Goal: Task Accomplishment & Management: Complete application form

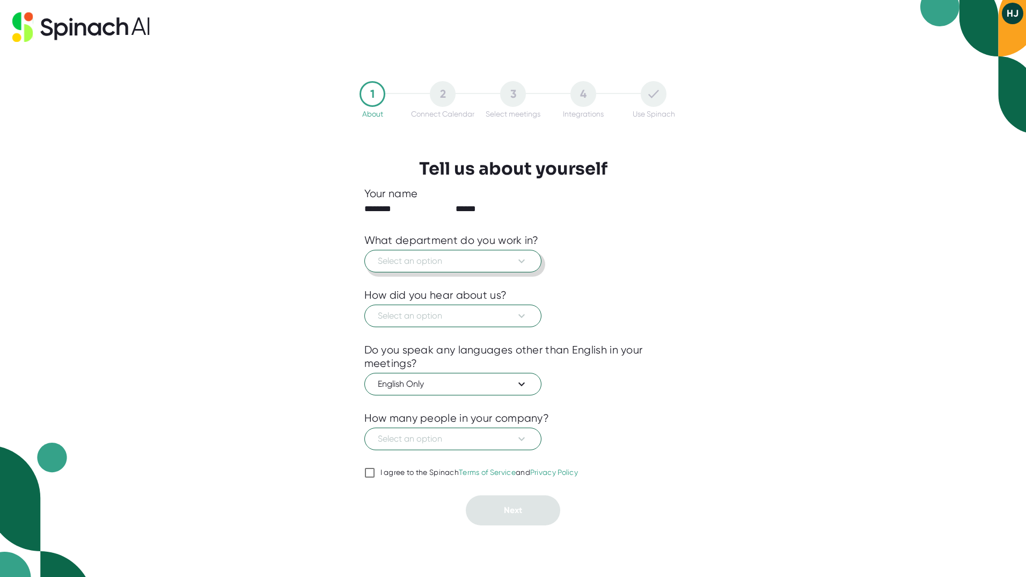
click at [489, 268] on button "Select an option" at bounding box center [453, 261] width 177 height 23
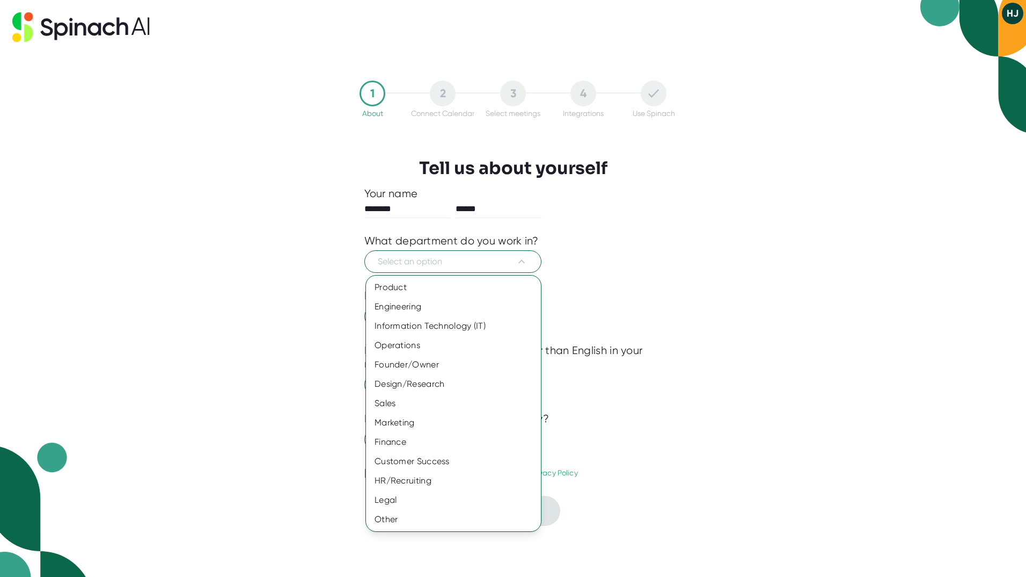
click at [310, 383] on div at bounding box center [513, 288] width 1026 height 577
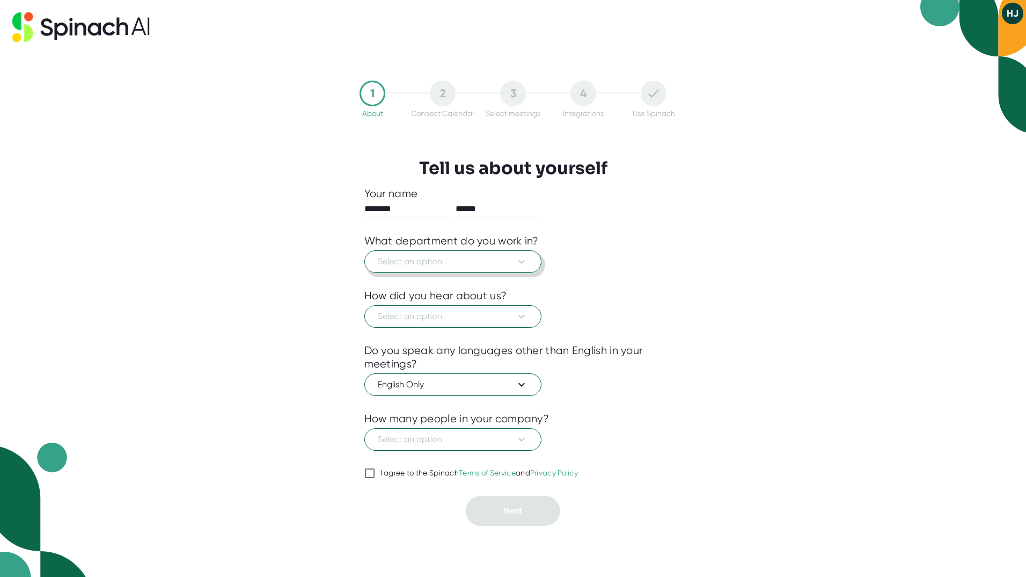
click at [403, 265] on span "Select an option" at bounding box center [453, 261] width 150 height 13
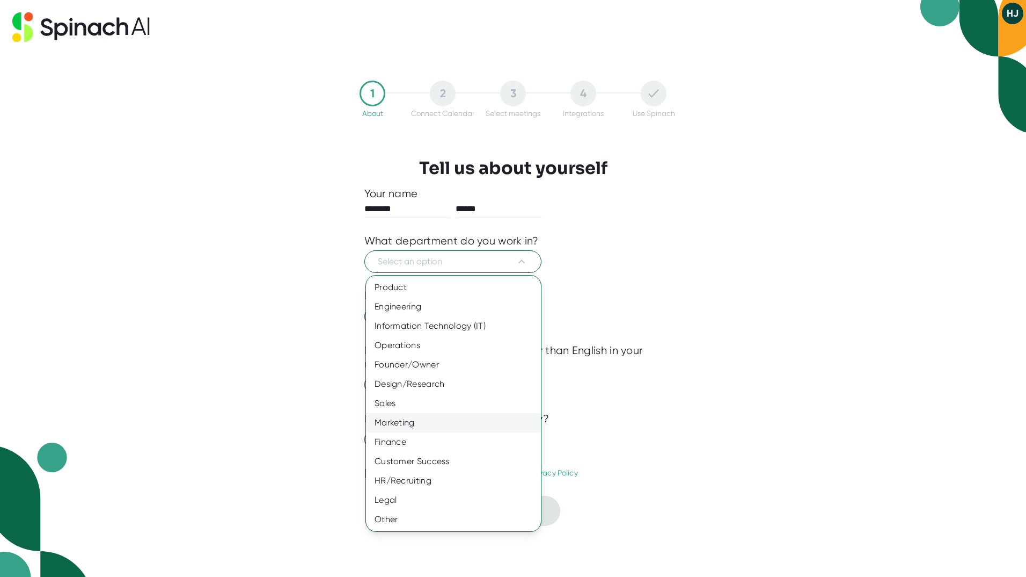
click at [417, 427] on div "Marketing" at bounding box center [453, 422] width 175 height 19
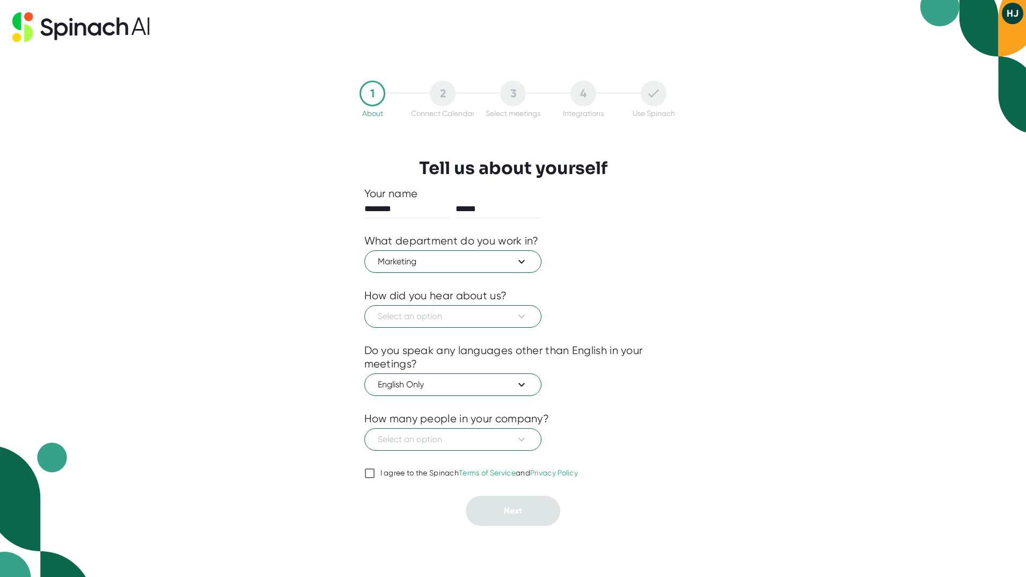
click at [374, 470] on input "I agree to the Spinach Terms of Service and Privacy Policy" at bounding box center [370, 473] width 11 height 13
checkbox input "true"
click at [499, 319] on span "Select an option" at bounding box center [453, 316] width 150 height 13
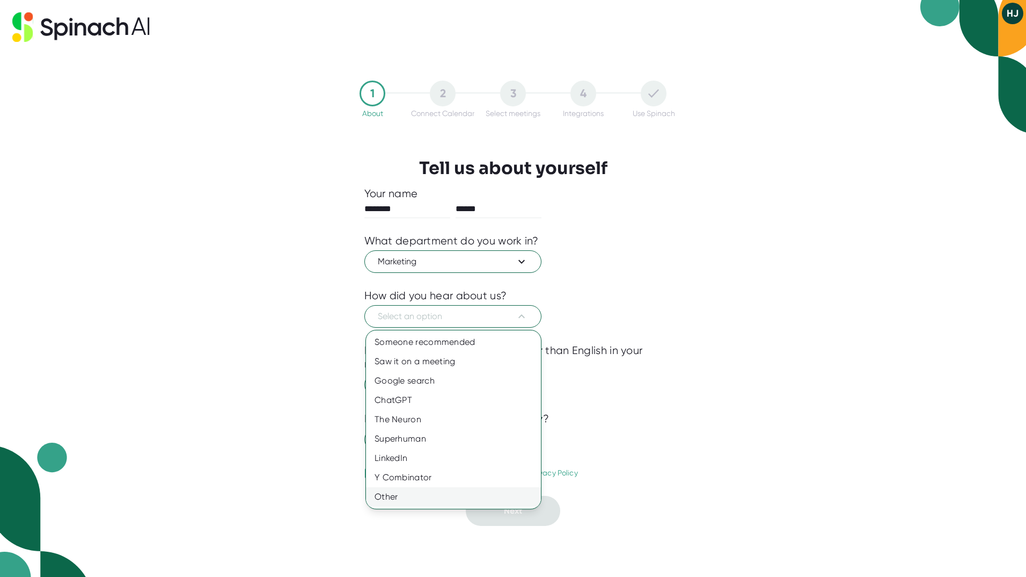
click at [437, 497] on div "Other" at bounding box center [453, 496] width 175 height 19
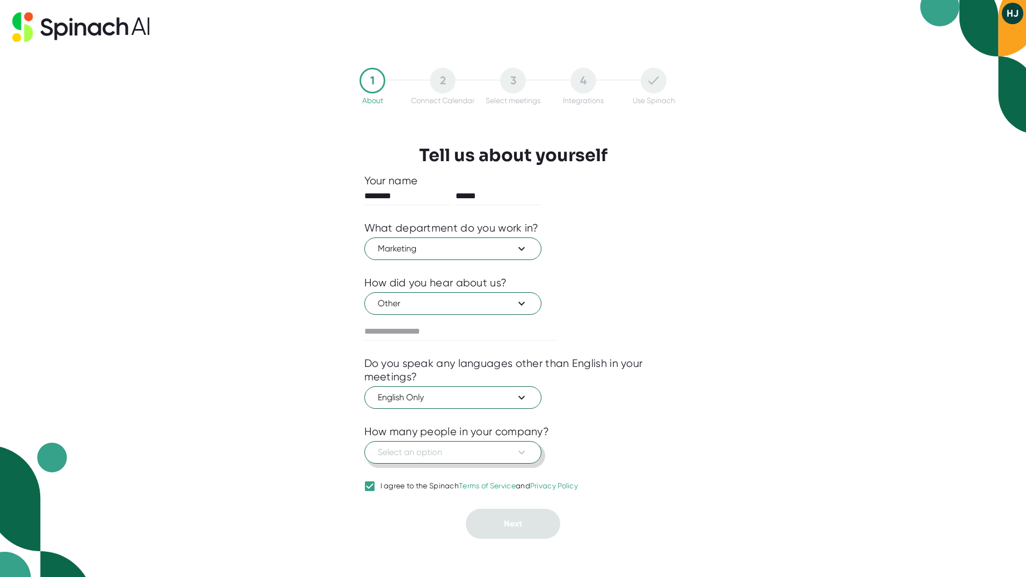
click at [448, 455] on span "Select an option" at bounding box center [453, 452] width 150 height 13
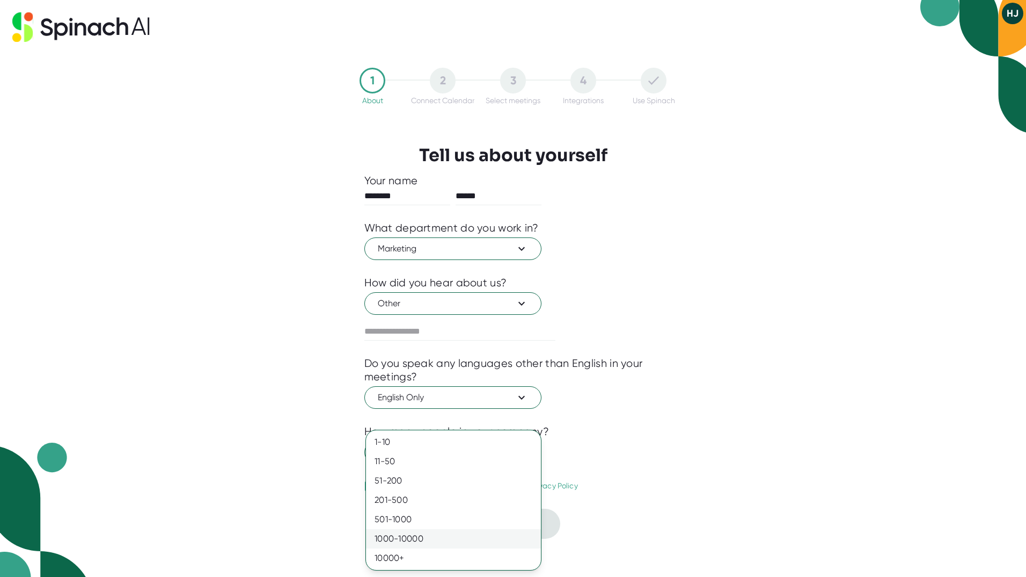
click at [408, 543] on div "1000-10000" at bounding box center [453, 538] width 175 height 19
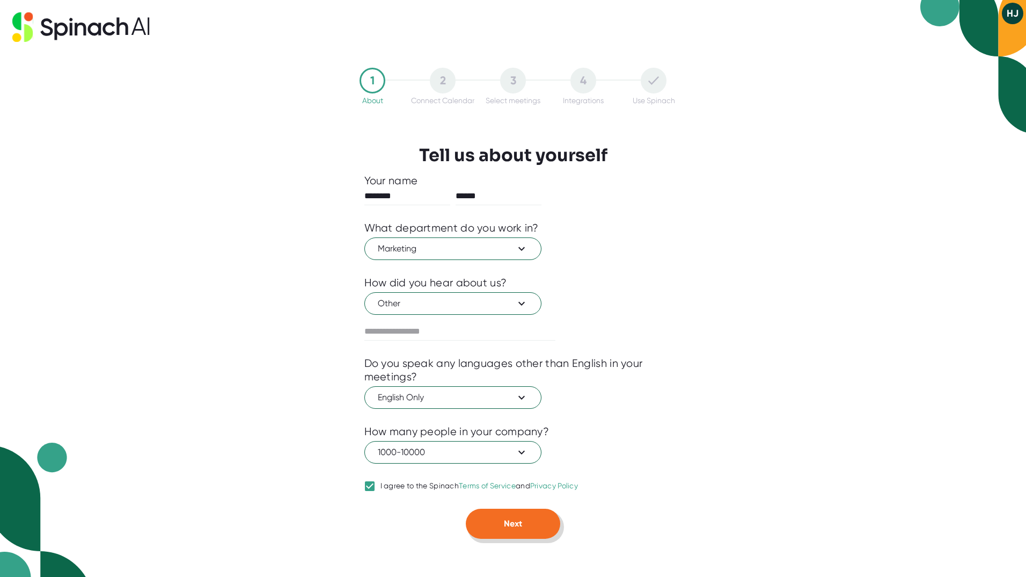
click at [534, 528] on button "Next" at bounding box center [513, 523] width 94 height 30
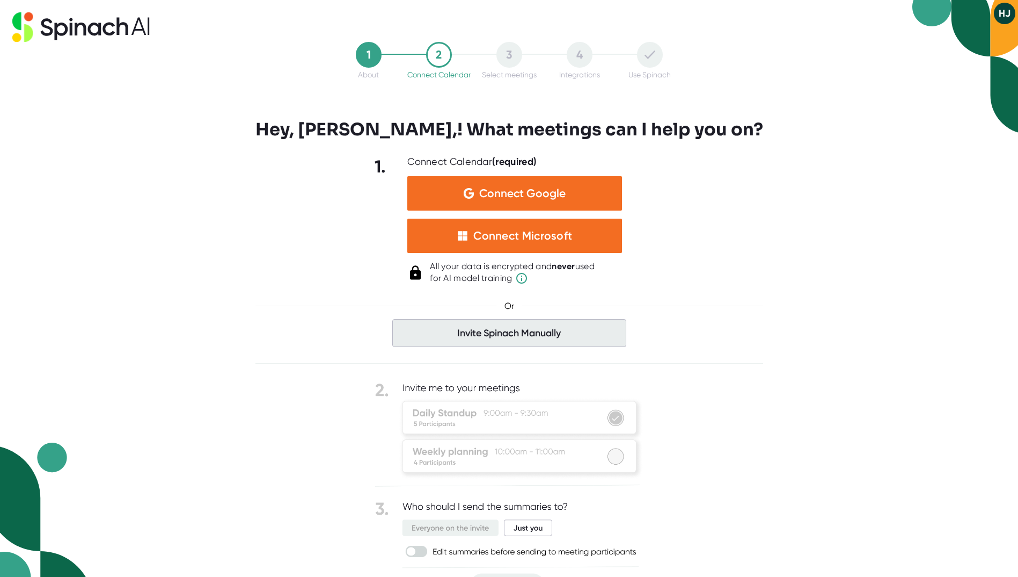
click at [486, 332] on span "Invite Spinach Manually" at bounding box center [509, 333] width 234 height 28
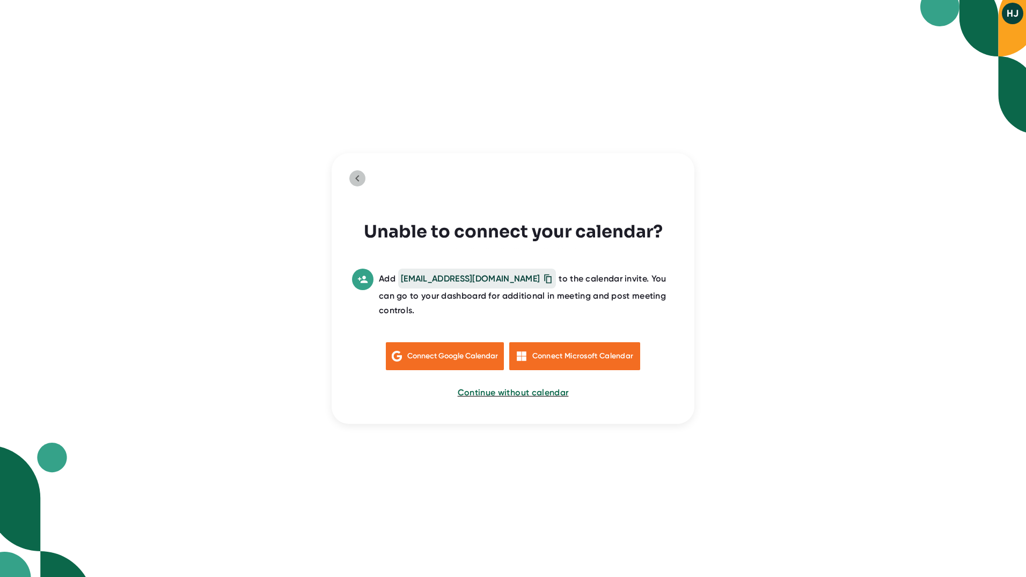
click at [358, 175] on icon "back to previous step" at bounding box center [357, 178] width 13 height 13
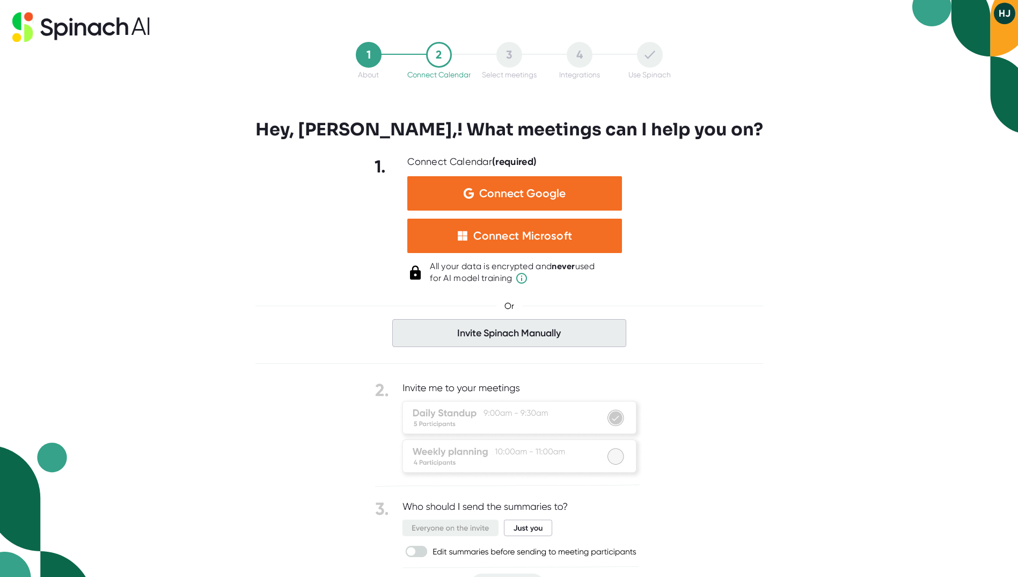
click at [507, 344] on span "Invite Spinach Manually" at bounding box center [509, 333] width 234 height 28
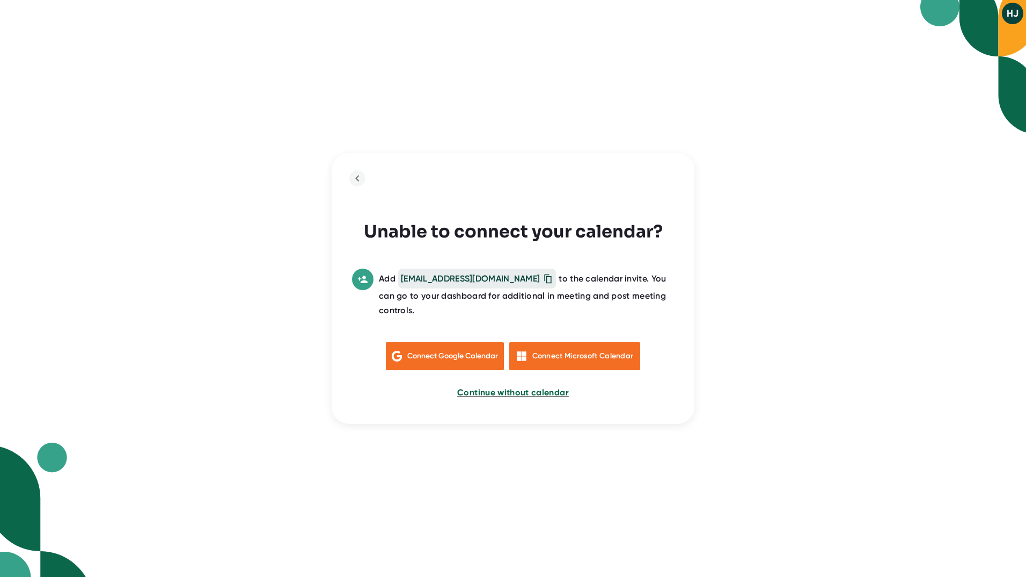
click at [501, 387] on span "Continue without calendar" at bounding box center [513, 392] width 112 height 10
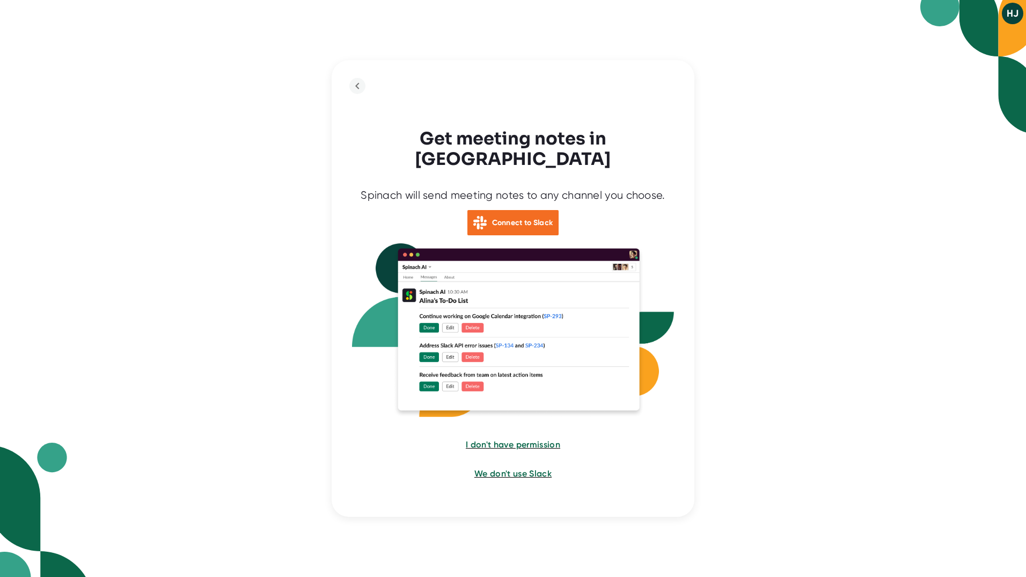
click at [533, 469] on button "We don't use Slack" at bounding box center [513, 473] width 77 height 13
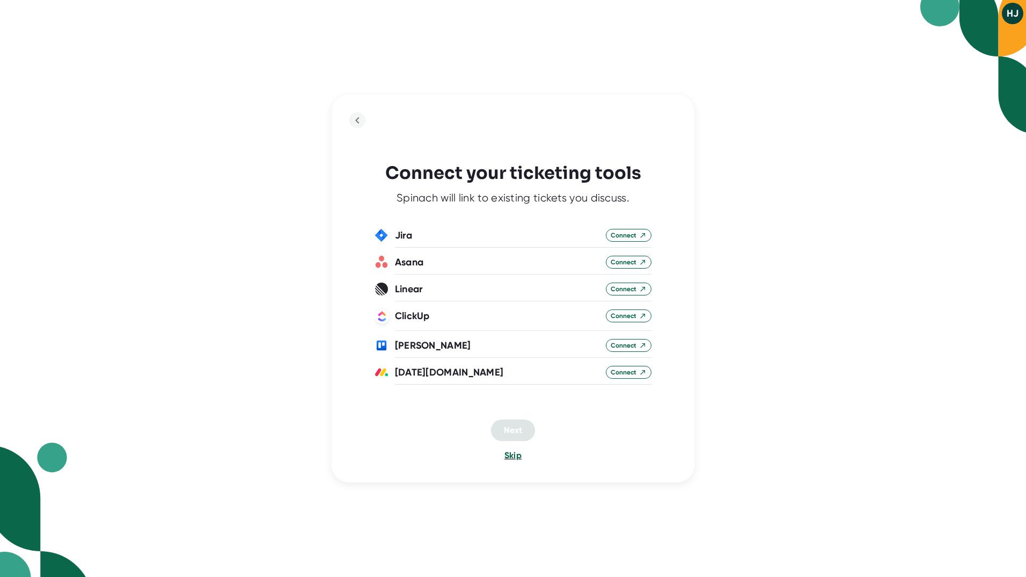
click at [511, 451] on span "Skip" at bounding box center [513, 455] width 17 height 10
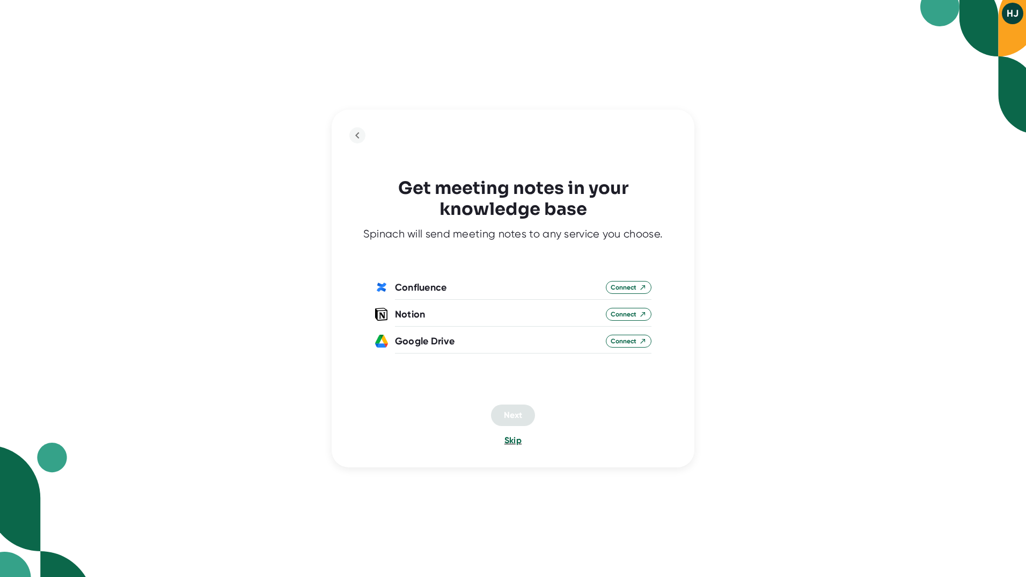
click at [518, 441] on span "Skip" at bounding box center [513, 440] width 17 height 10
click at [514, 443] on span "Skip" at bounding box center [513, 440] width 17 height 10
click at [514, 438] on span "Skip" at bounding box center [513, 440] width 17 height 10
click at [230, 410] on div "HJ Get meeting notes in your knowledge base Spinach will send meeting notes to …" at bounding box center [513, 288] width 1026 height 577
click at [524, 436] on div "Skip" at bounding box center [513, 440] width 322 height 13
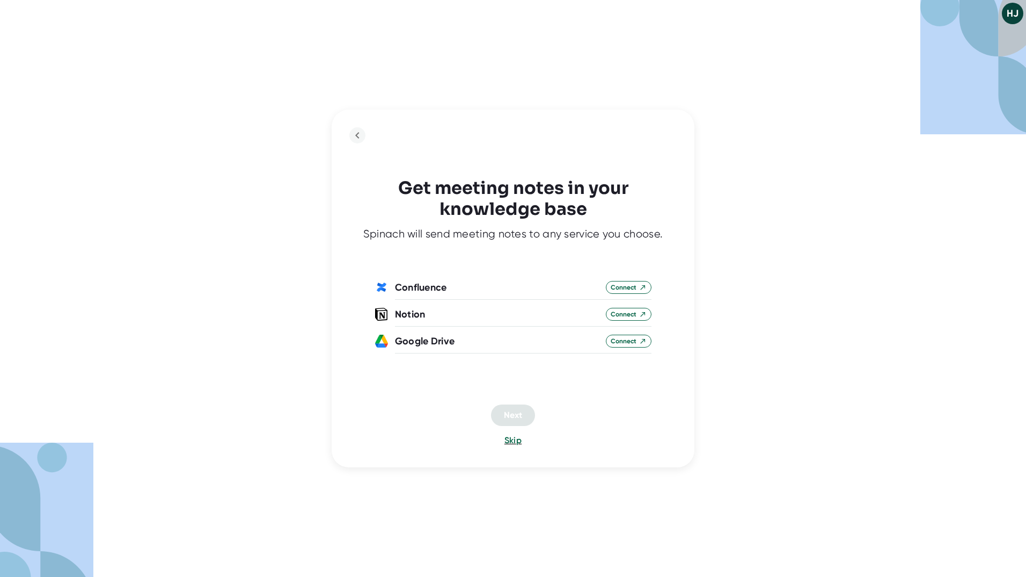
click at [522, 436] on div "Skip" at bounding box center [513, 440] width 322 height 13
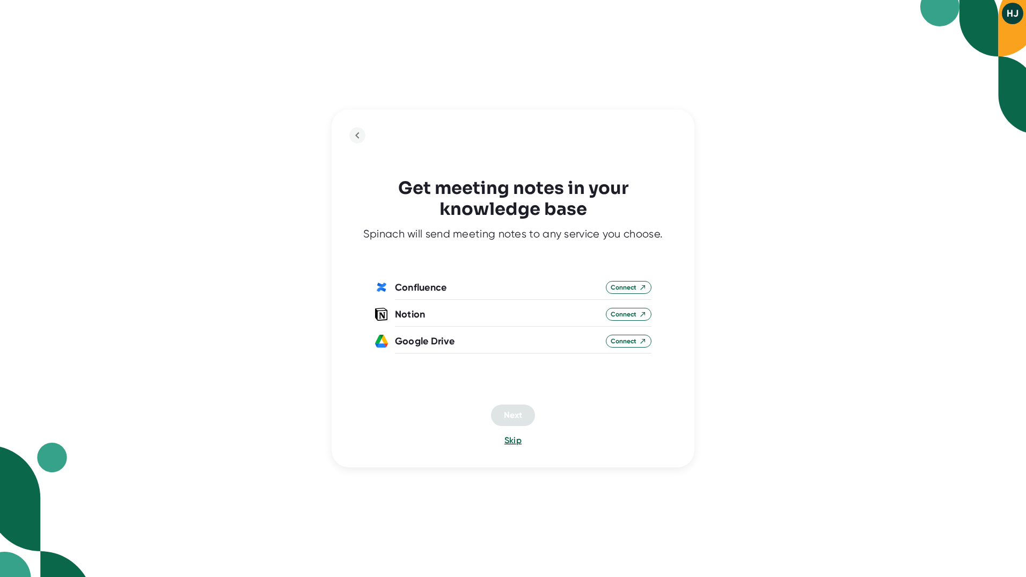
drag, startPoint x: 522, startPoint y: 436, endPoint x: 511, endPoint y: 448, distance: 16.3
click at [511, 448] on div "Get meeting notes in your knowledge base Spinach will send meeting notes to any…" at bounding box center [513, 288] width 362 height 357
click at [512, 442] on span "Skip" at bounding box center [513, 440] width 17 height 10
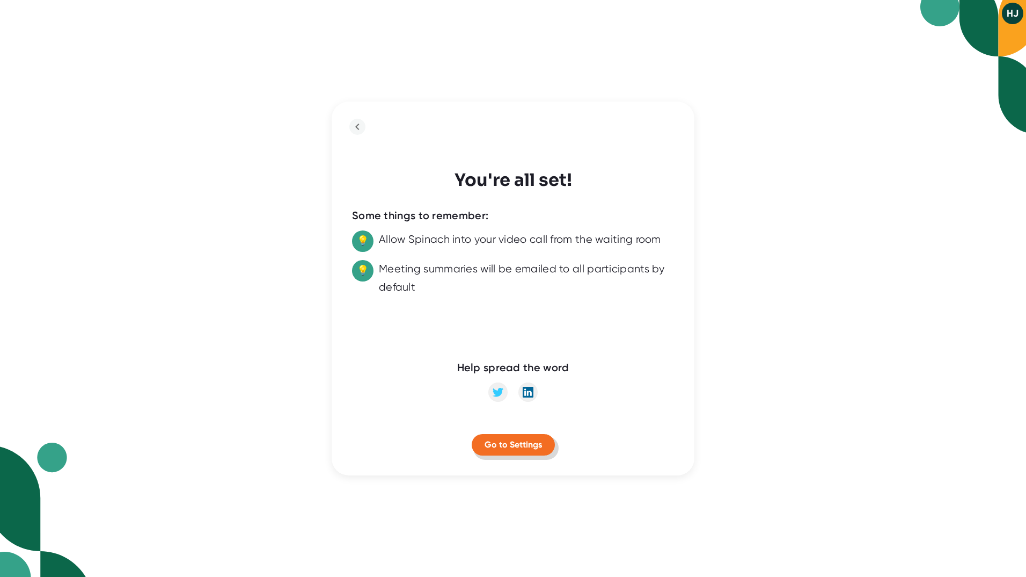
click at [497, 451] on button "Go to Settings" at bounding box center [513, 444] width 83 height 21
click at [351, 126] on icon "back to previous step" at bounding box center [357, 126] width 13 height 13
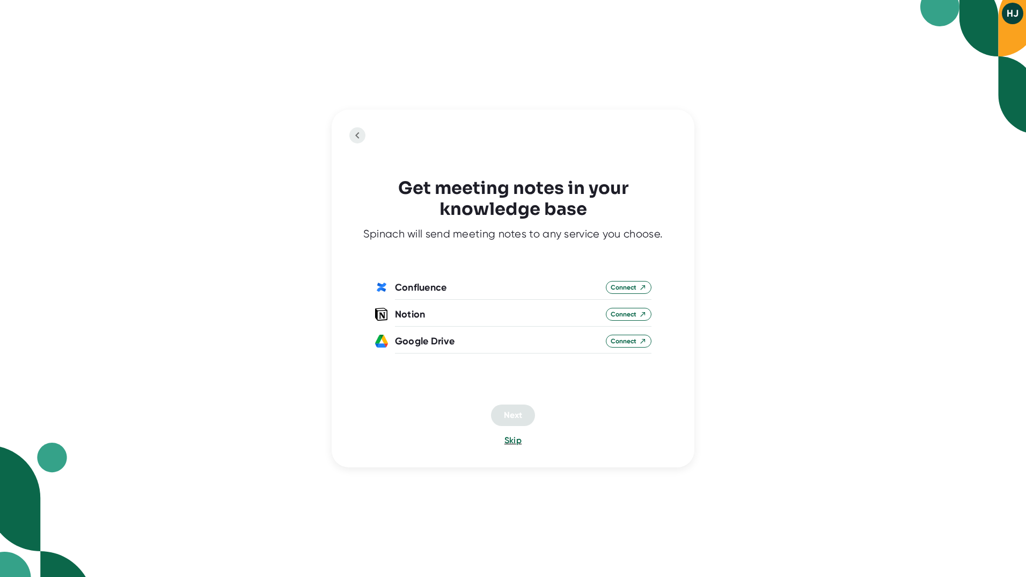
click at [357, 126] on div "Get meeting notes in your knowledge base Spinach will send meeting notes to any…" at bounding box center [513, 288] width 362 height 357
click at [359, 137] on icon "back to previous step" at bounding box center [357, 135] width 13 height 13
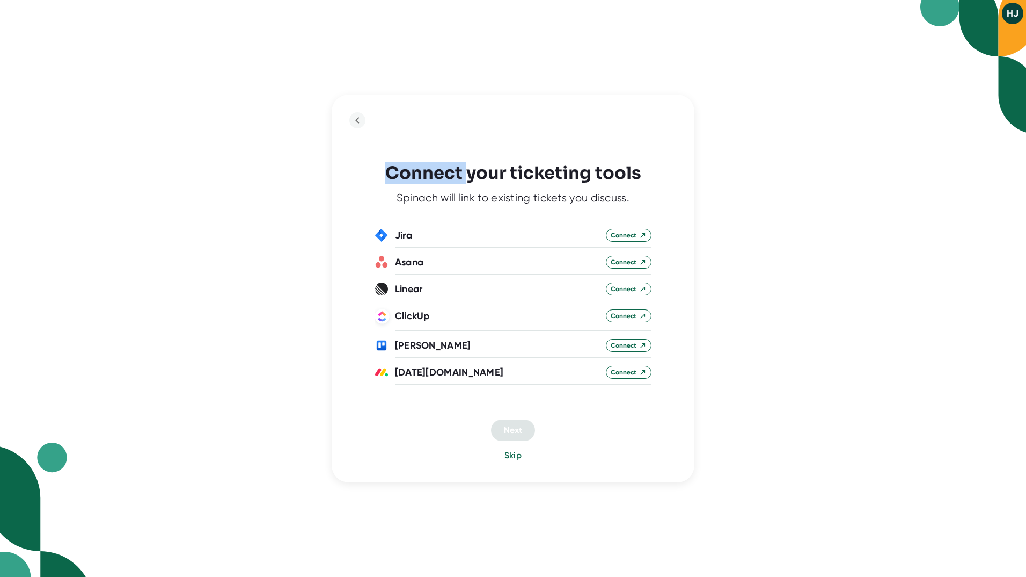
click at [359, 137] on div "Connect your ticketing tools Spinach will link to existing tickets you discuss.…" at bounding box center [513, 288] width 362 height 388
drag, startPoint x: 359, startPoint y: 137, endPoint x: 359, endPoint y: 126, distance: 11.8
click at [359, 126] on icon "back to previous step" at bounding box center [357, 120] width 13 height 13
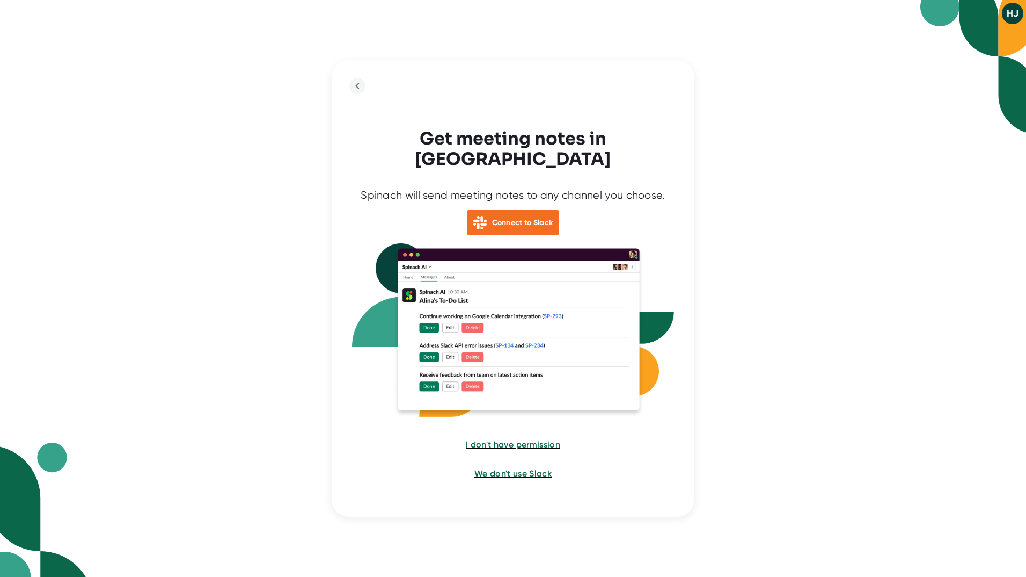
click at [359, 126] on div "Get meeting notes in Slack Spinach will send meeting notes to any channel you c…" at bounding box center [513, 288] width 362 height 456
click at [358, 111] on div "Get meeting notes in Slack Spinach will send meeting notes to any channel you c…" at bounding box center [513, 288] width 362 height 456
click at [357, 92] on icon "back to previous step" at bounding box center [357, 85] width 13 height 13
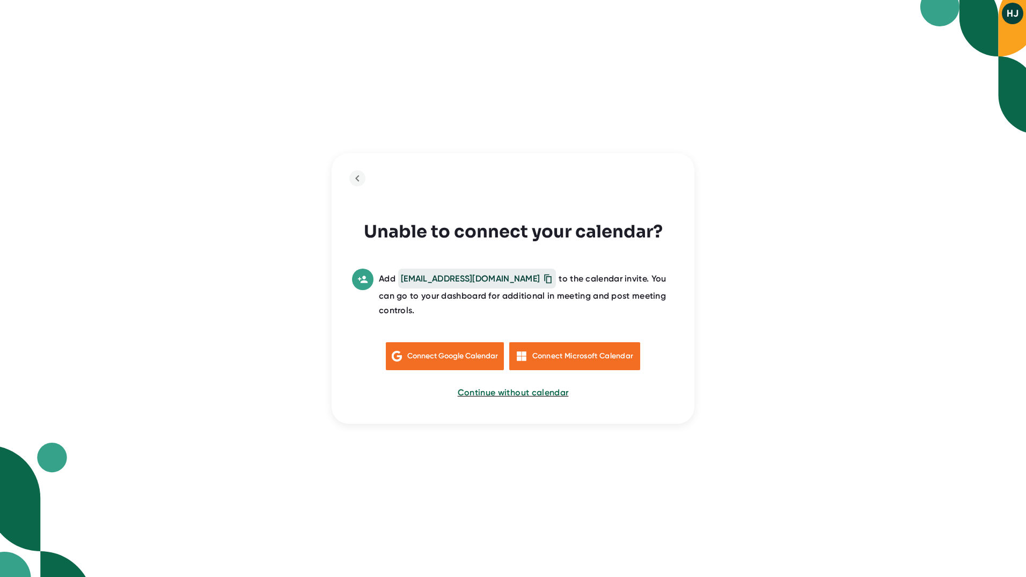
click at [357, 100] on div "HJ Unable to connect your calendar? Add [EMAIL_ADDRESS][DOMAIN_NAME] to the cal…" at bounding box center [513, 288] width 1026 height 577
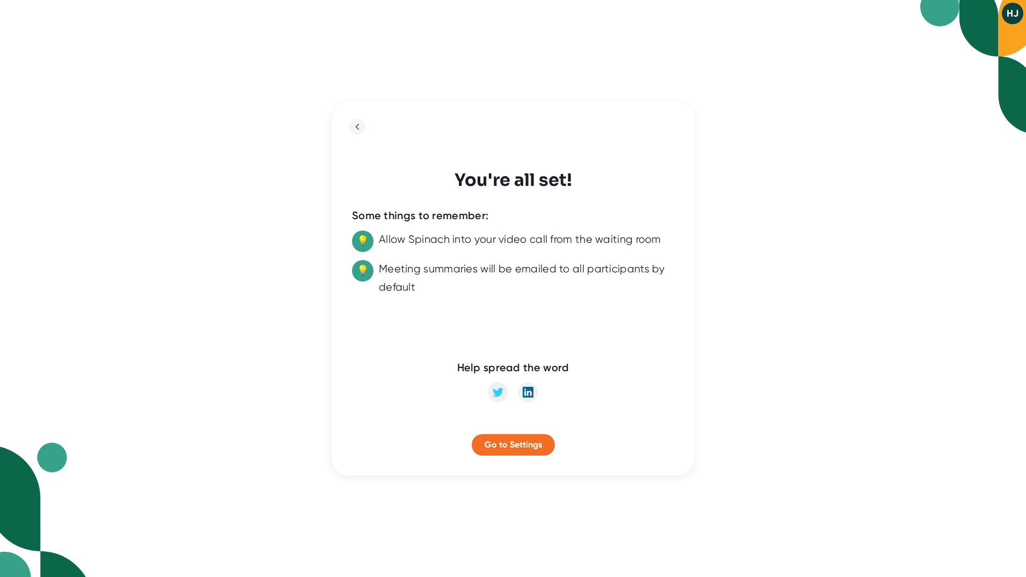
click at [358, 180] on div "You're all set! Some things to remember: 💡 Allow Spinach into your video call f…" at bounding box center [513, 288] width 362 height 374
click at [361, 130] on icon "back to previous step" at bounding box center [357, 126] width 13 height 13
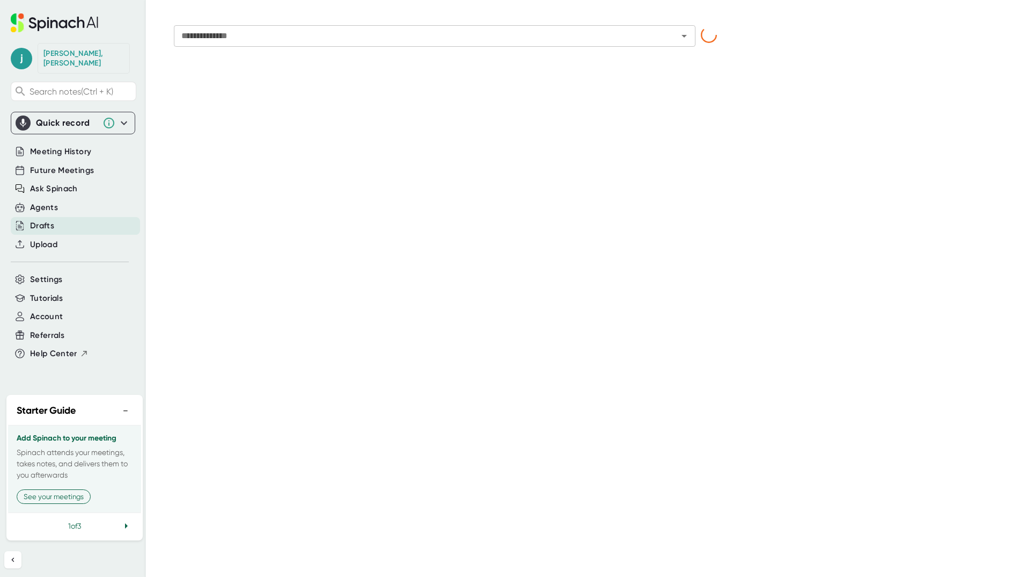
click at [361, 130] on div "**********" at bounding box center [592, 288] width 870 height 542
click at [89, 149] on div "Meeting History" at bounding box center [75, 152] width 129 height 18
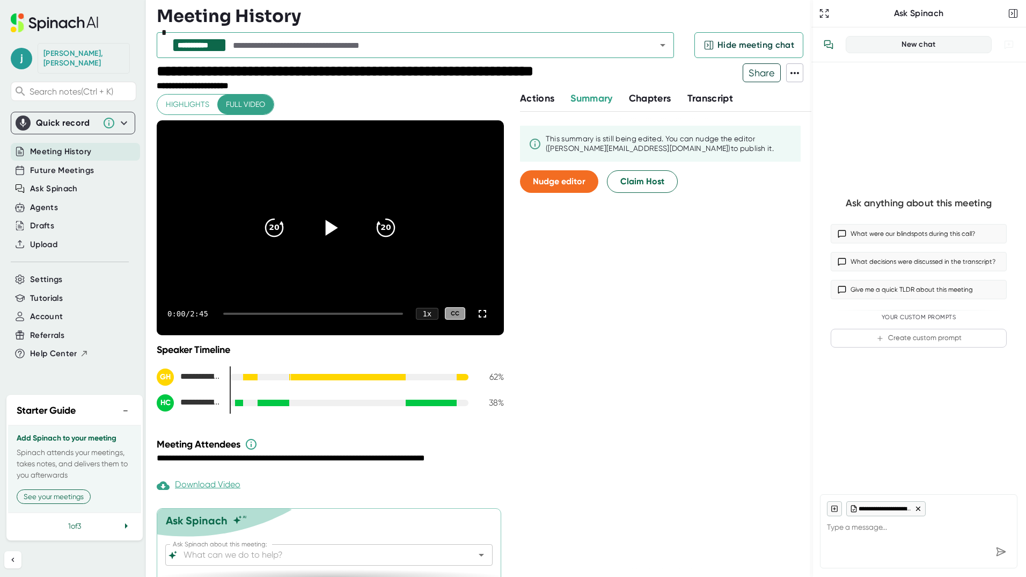
click at [321, 223] on icon at bounding box center [330, 227] width 27 height 27
click at [323, 301] on div "0:01 / 2:45 1 x CC" at bounding box center [330, 313] width 347 height 43
click at [322, 315] on div "0:01 / 2:45 1 x CC" at bounding box center [330, 313] width 347 height 43
click at [324, 232] on icon at bounding box center [330, 228] width 13 height 16
type textarea "x"
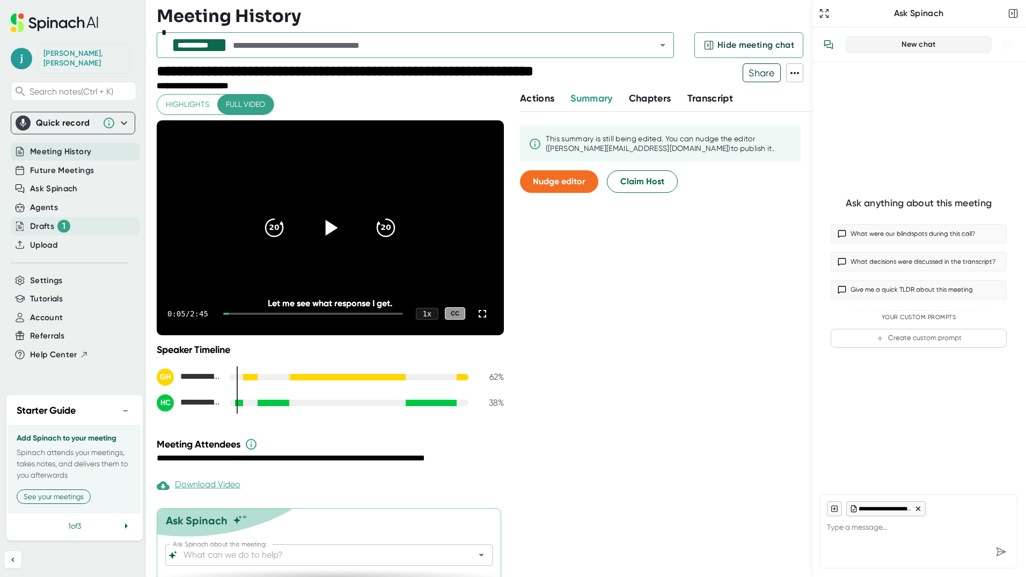
click at [63, 222] on div "1" at bounding box center [63, 226] width 13 height 13
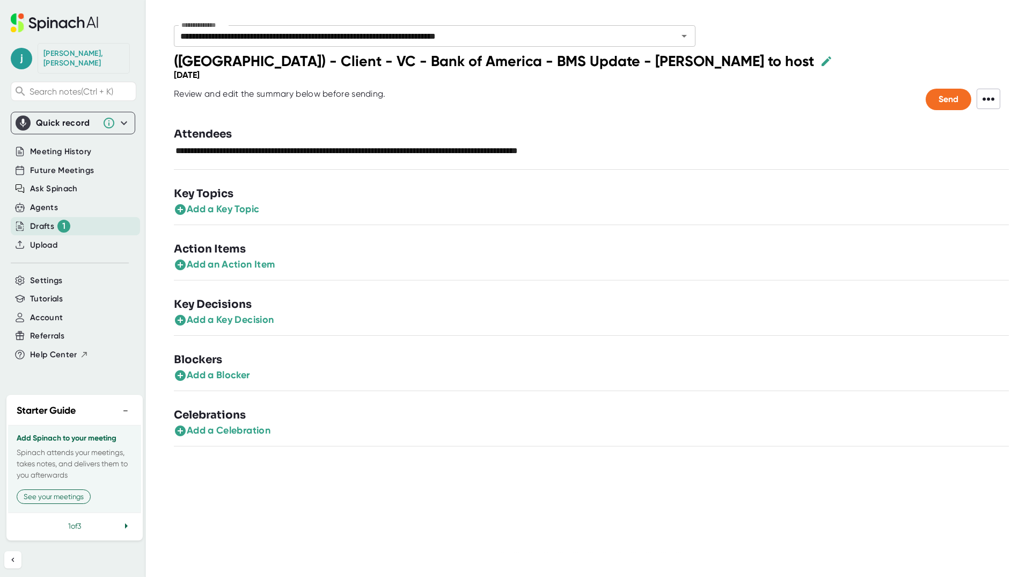
click at [653, 69] on div "([GEOGRAPHIC_DATA]) - Client - VC - Bank of America - BMS Update - [PERSON_NAME…" at bounding box center [591, 61] width 835 height 18
click at [183, 210] on icon at bounding box center [180, 209] width 11 height 11
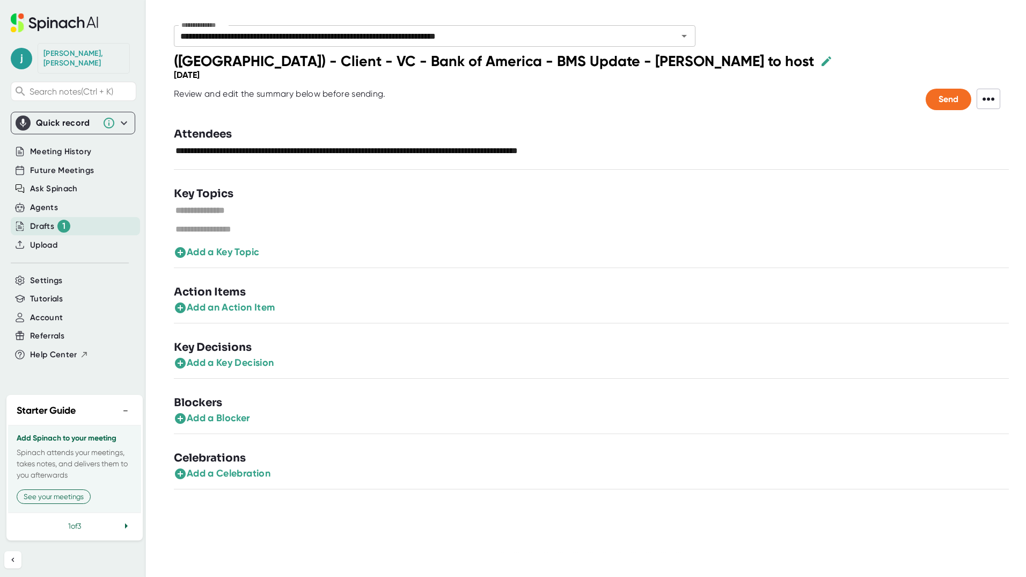
click at [178, 258] on icon at bounding box center [180, 252] width 13 height 13
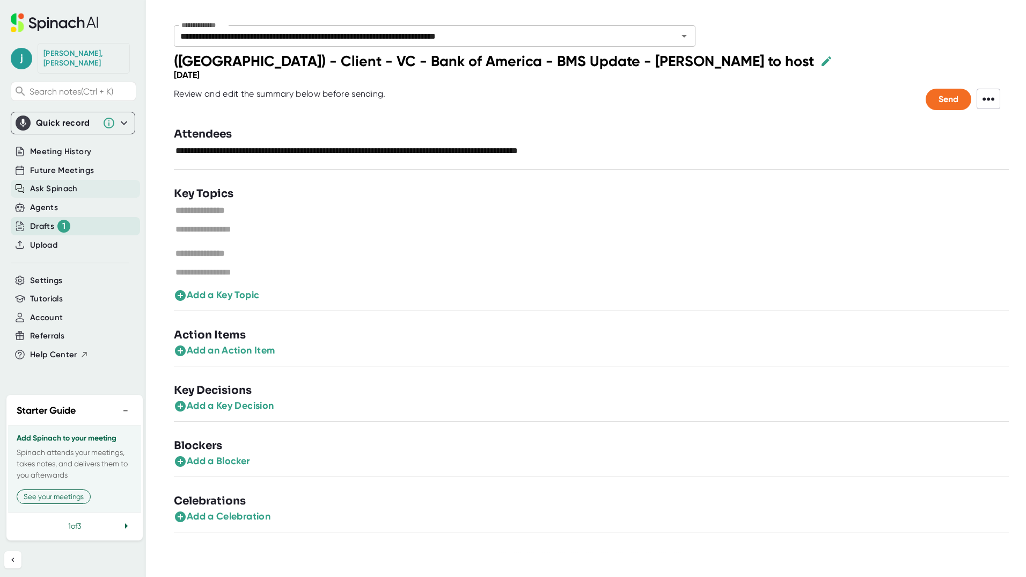
click at [105, 180] on div "Ask Spinach" at bounding box center [75, 189] width 129 height 18
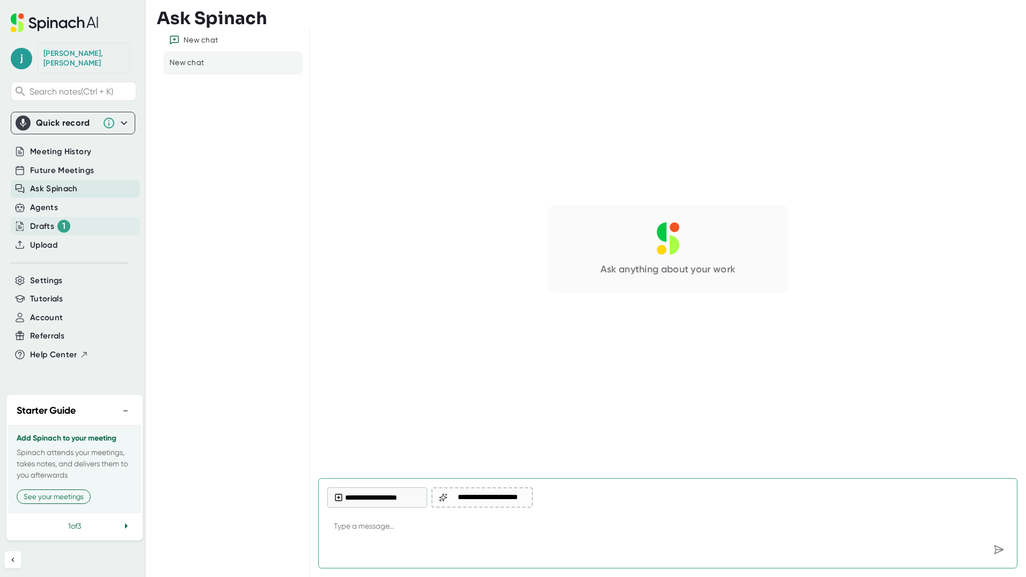
type textarea "x"
click at [88, 217] on div "Drafts 1" at bounding box center [75, 226] width 129 height 18
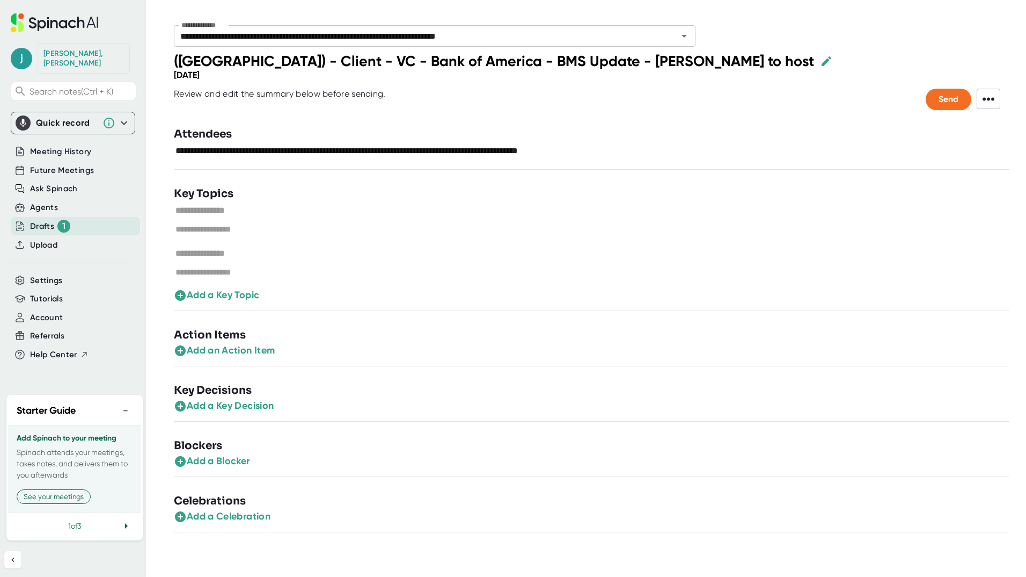
click at [69, 145] on span "Meeting History" at bounding box center [60, 151] width 61 height 12
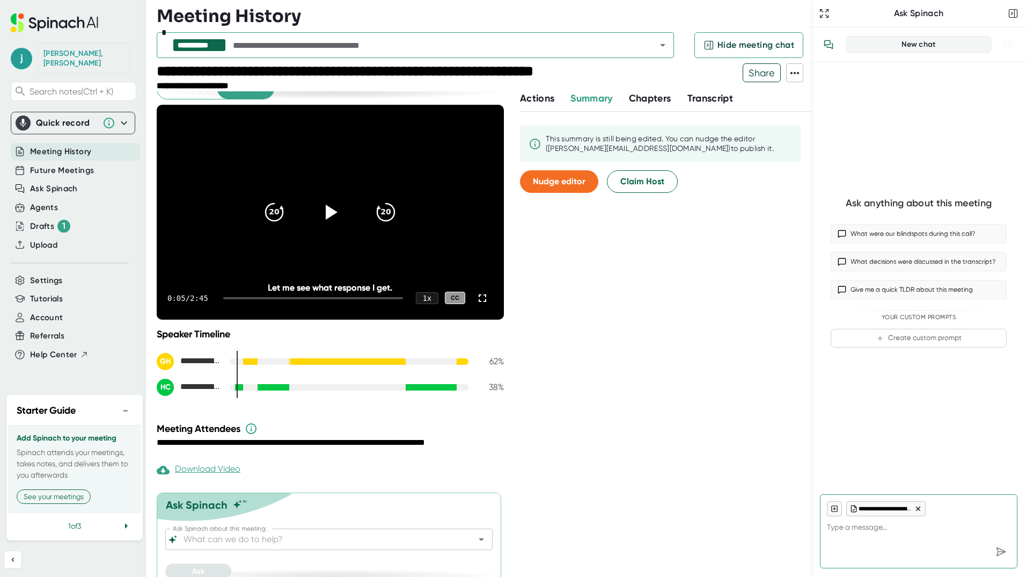
scroll to position [29, 0]
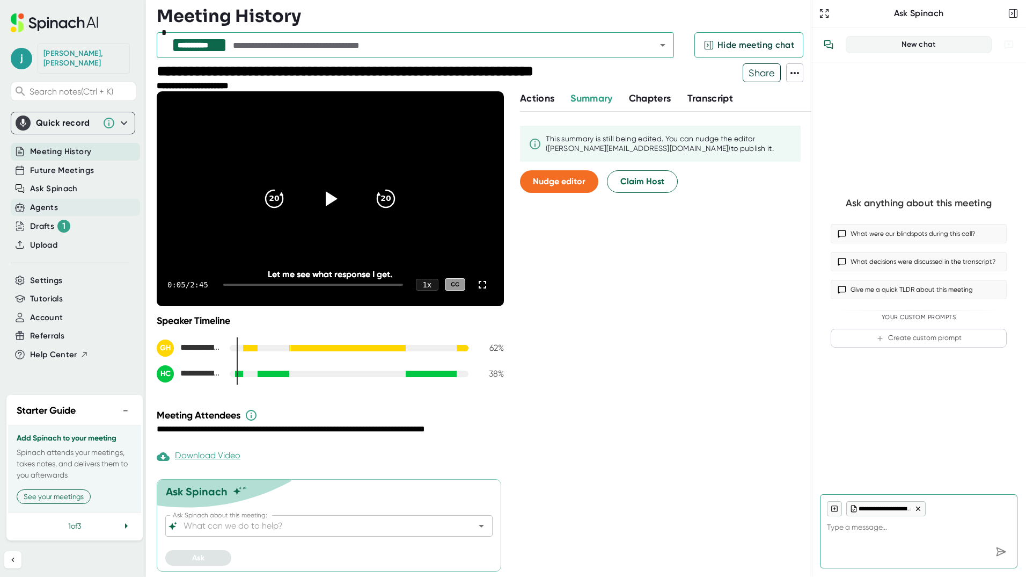
type textarea "x"
click at [62, 220] on div "1" at bounding box center [63, 226] width 13 height 13
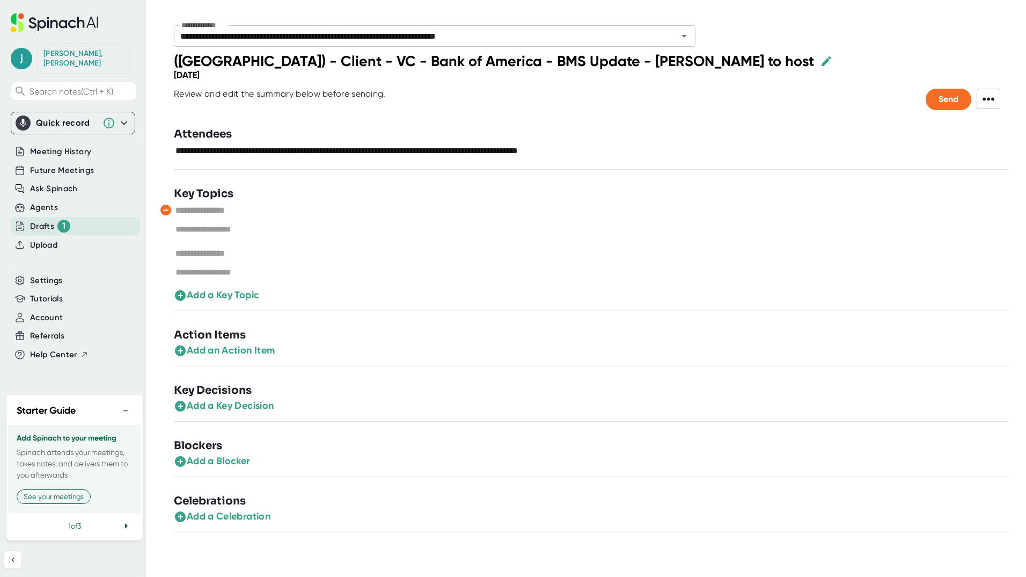
click at [136, 236] on div "Upload" at bounding box center [75, 245] width 129 height 18
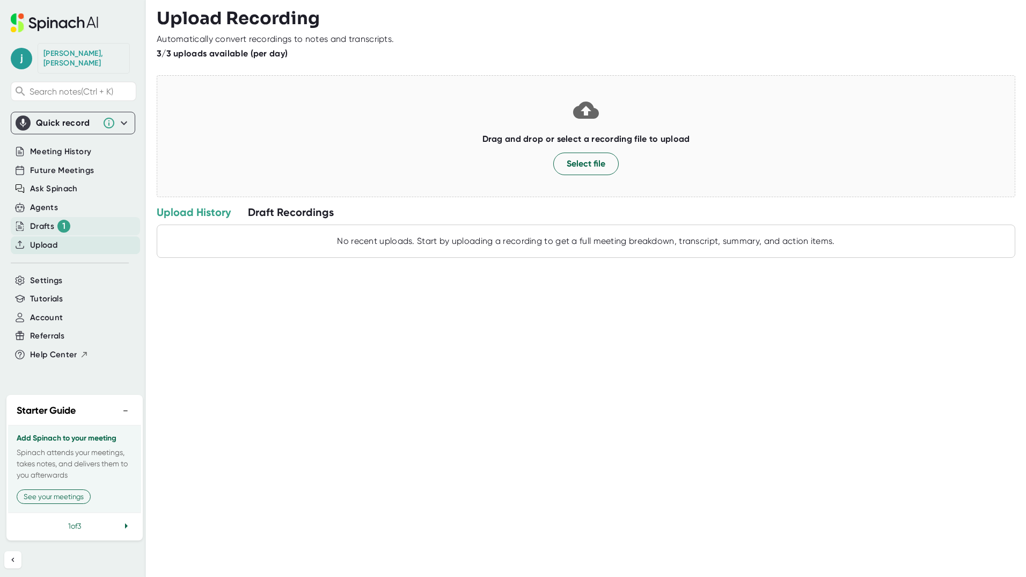
click at [49, 222] on div "Drafts 1" at bounding box center [50, 226] width 40 height 13
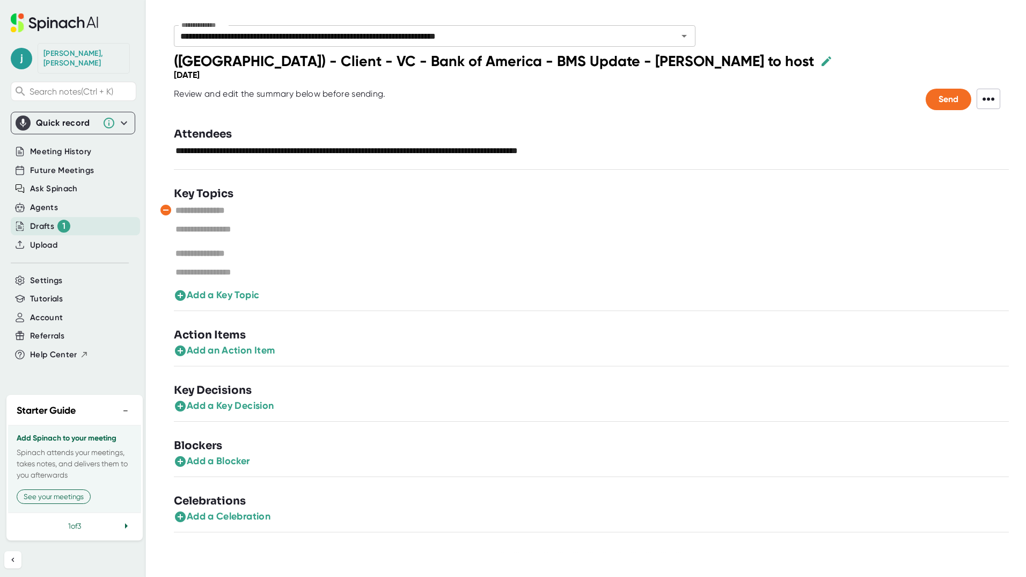
click at [172, 210] on button "button" at bounding box center [166, 210] width 16 height 16
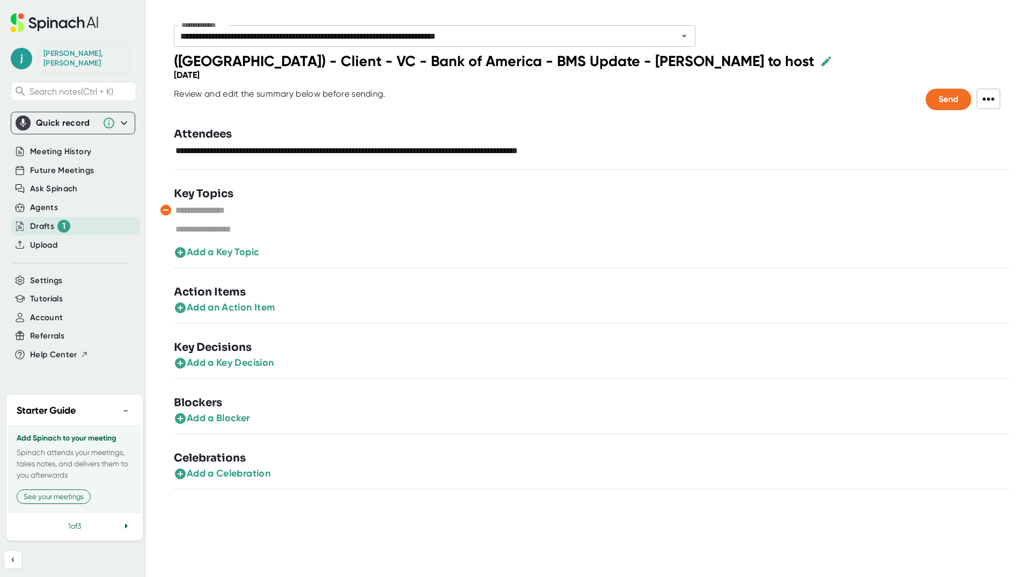
click at [172, 210] on button "button" at bounding box center [166, 210] width 16 height 16
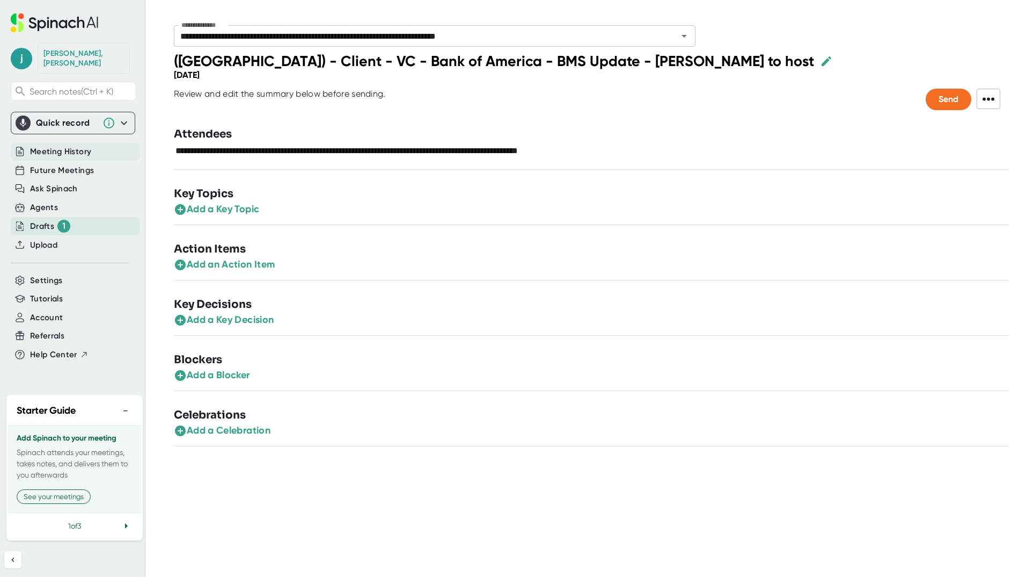
click at [87, 145] on span "Meeting History" at bounding box center [60, 151] width 61 height 12
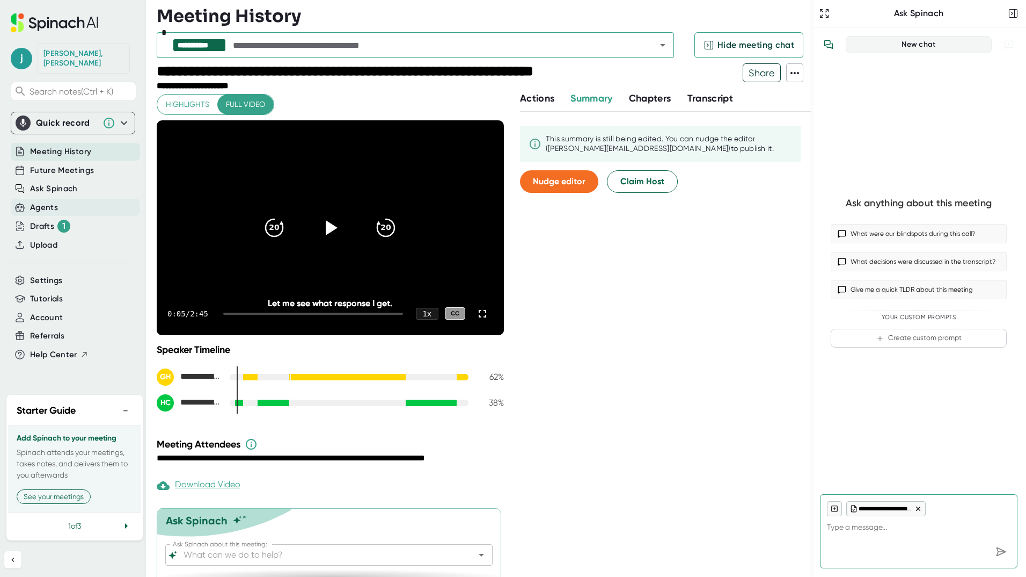
type textarea "x"
click at [90, 221] on div "Drafts 1" at bounding box center [75, 226] width 129 height 18
